Goal: Task Accomplishment & Management: Manage account settings

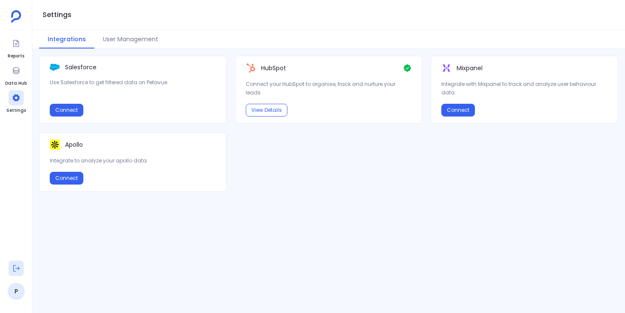
click at [16, 269] on icon at bounding box center [16, 268] width 9 height 9
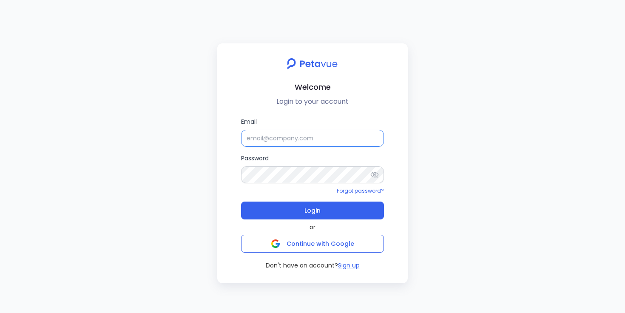
click at [263, 137] on input "Email" at bounding box center [312, 138] width 143 height 17
type input "[EMAIL_ADDRESS][DOMAIN_NAME]"
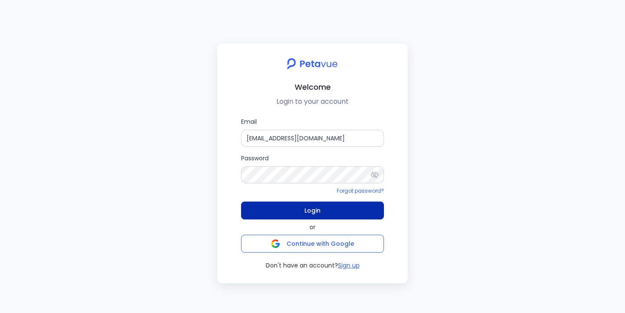
click at [281, 212] on button "Login" at bounding box center [312, 211] width 143 height 18
